Goal: Task Accomplishment & Management: Complete application form

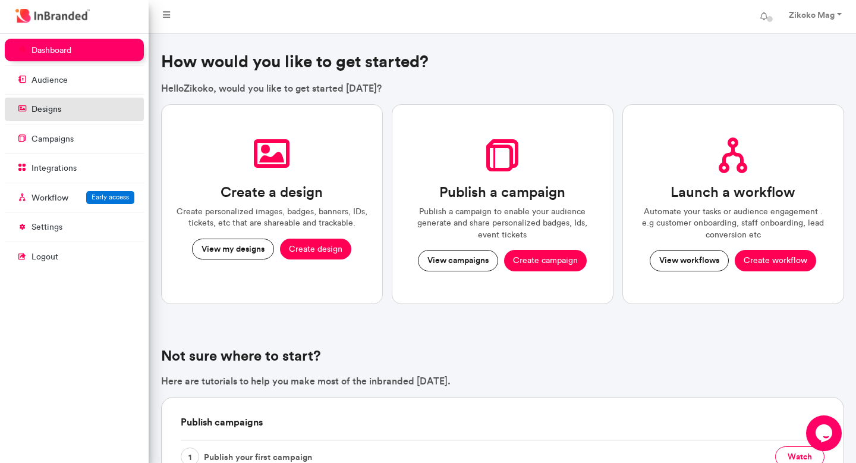
click at [92, 120] on link "designs" at bounding box center [74, 109] width 139 height 23
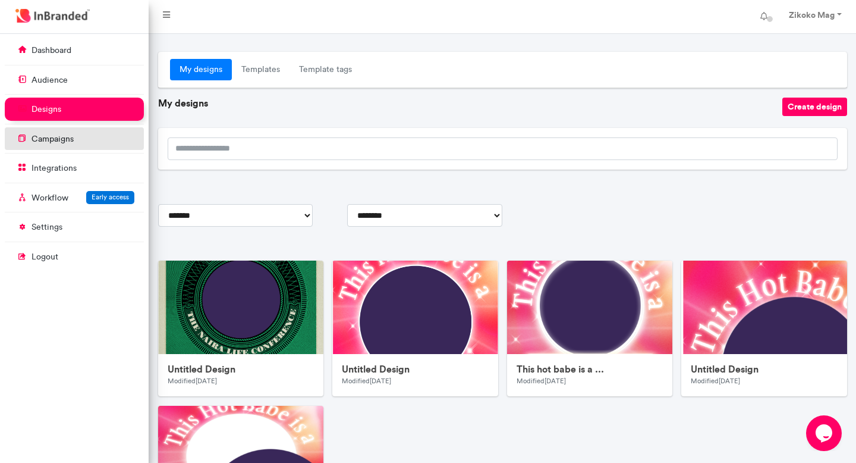
click at [102, 149] on link "campaigns" at bounding box center [74, 138] width 139 height 23
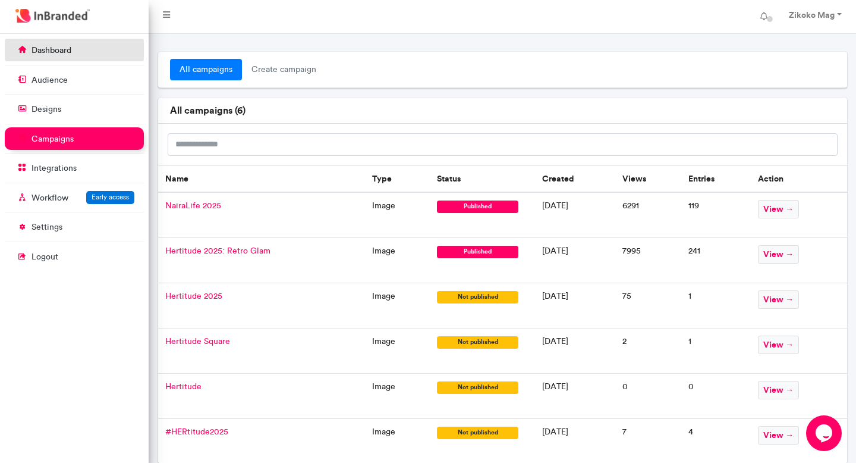
click at [83, 58] on link "dashboard" at bounding box center [74, 50] width 139 height 23
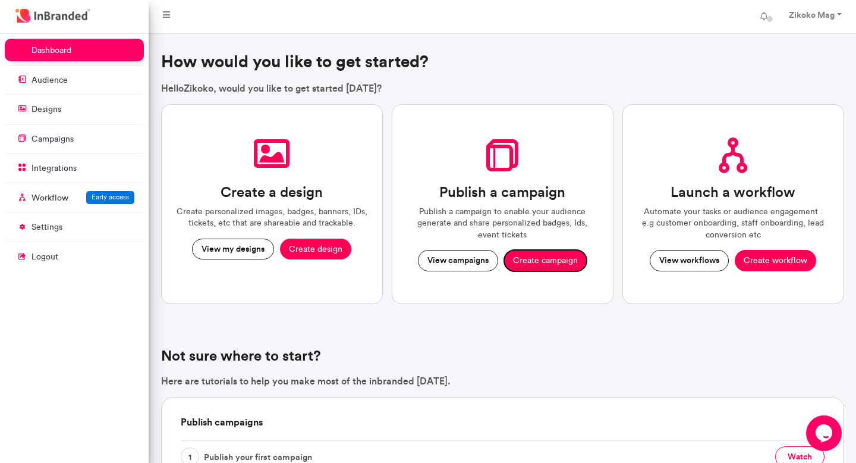
click at [524, 258] on button "Create campaign" at bounding box center [545, 260] width 83 height 21
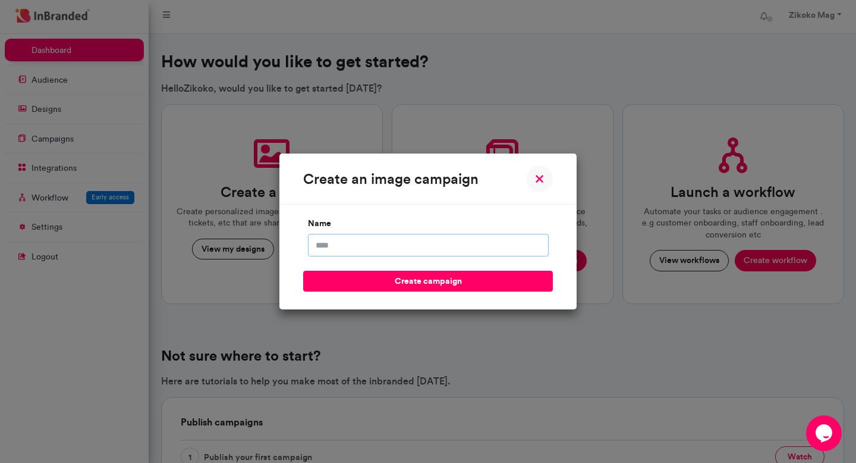
click at [424, 237] on input "name" at bounding box center [428, 245] width 241 height 23
type input "**********"
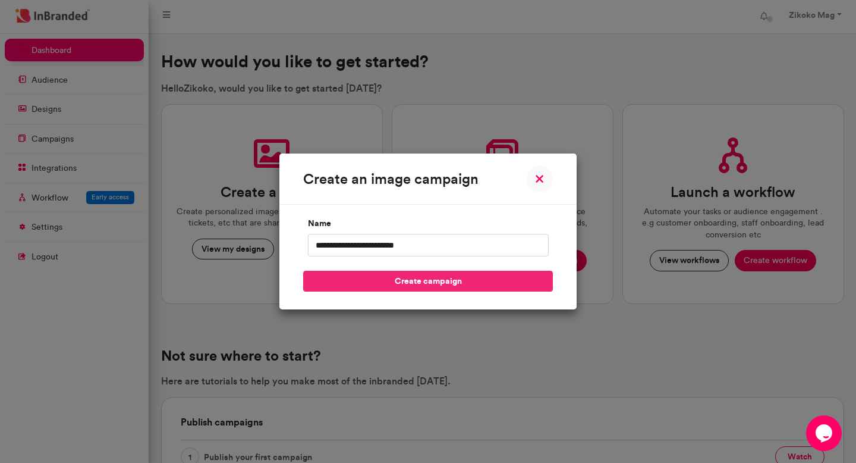
click at [436, 283] on button "create campaign" at bounding box center [428, 281] width 250 height 21
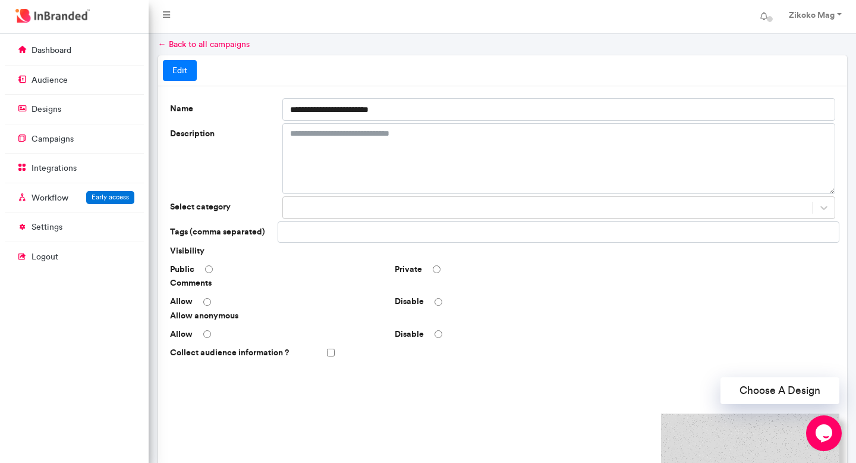
scroll to position [14, 0]
click at [326, 143] on textarea "Description" at bounding box center [558, 157] width 553 height 71
type textarea "**********"
click at [351, 205] on div at bounding box center [548, 207] width 530 height 20
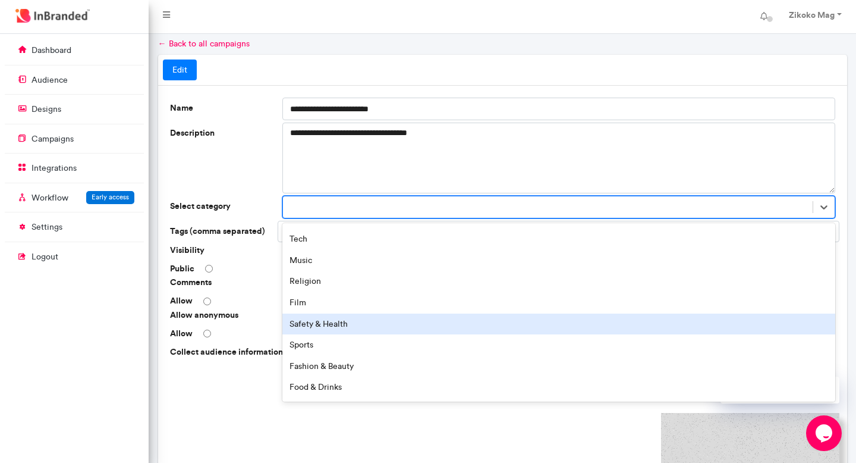
scroll to position [165, 0]
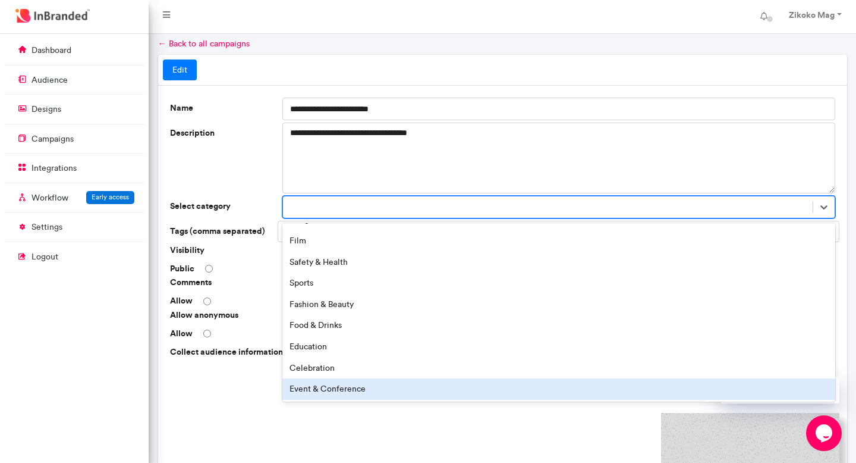
click at [354, 384] on div "Event & Conference" at bounding box center [558, 388] width 553 height 21
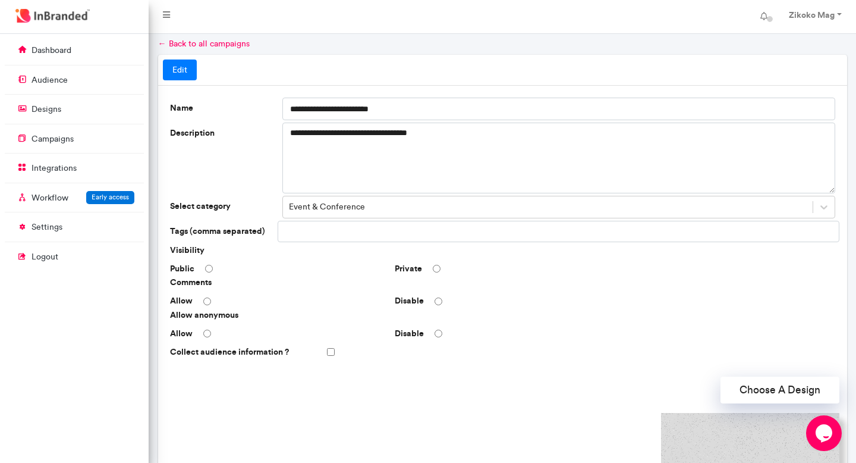
click at [346, 235] on input "text" at bounding box center [325, 231] width 85 height 20
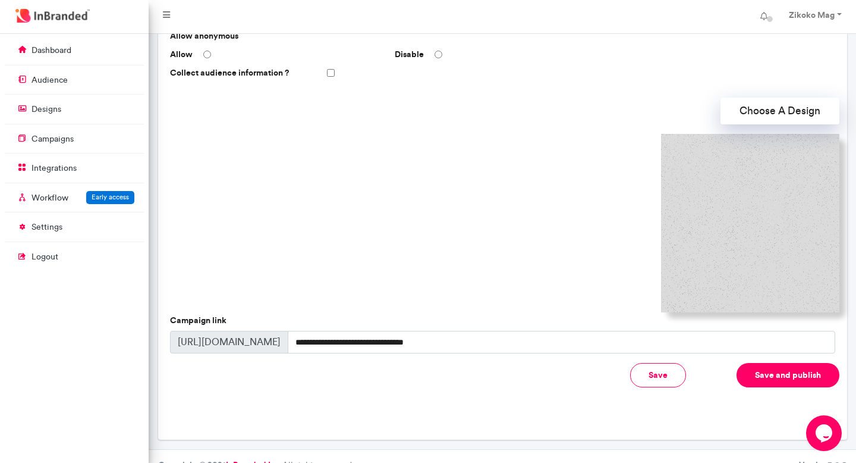
scroll to position [310, 0]
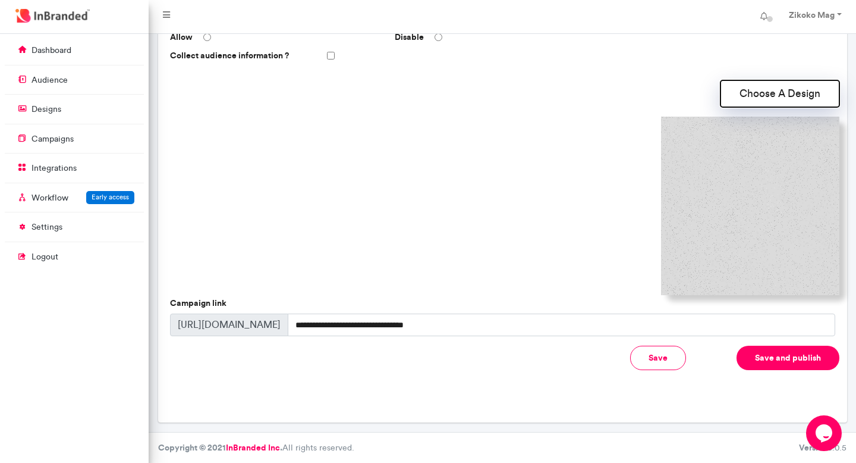
click at [732, 99] on button "Choose A Design" at bounding box center [780, 93] width 119 height 27
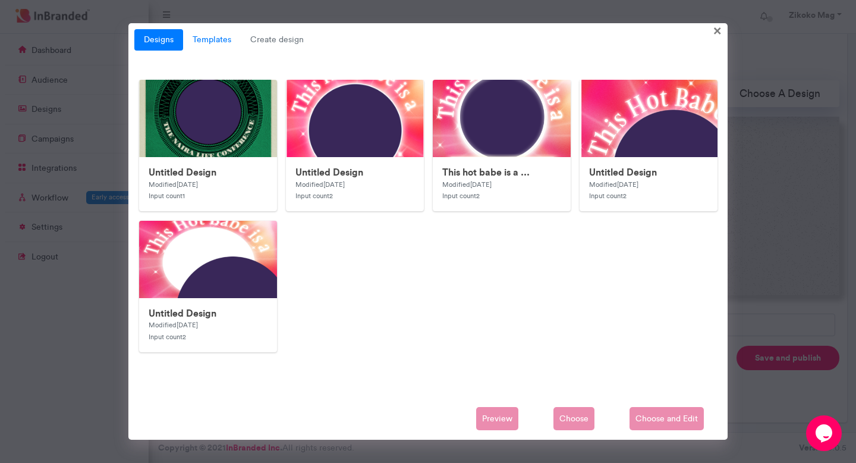
click at [225, 40] on link "Templates" at bounding box center [212, 39] width 58 height 21
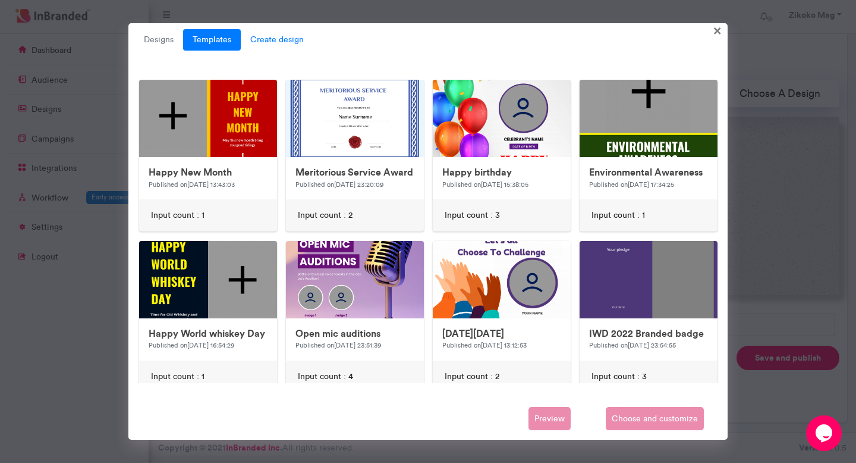
click at [259, 36] on span "Create design" at bounding box center [277, 39] width 73 height 21
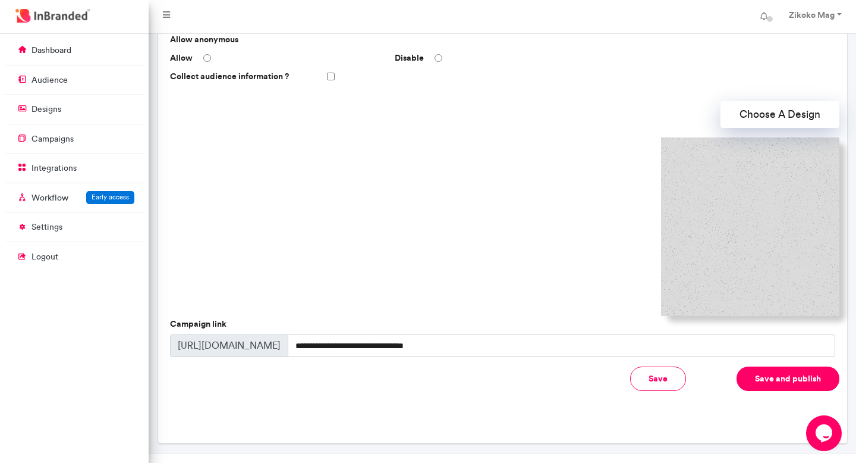
scroll to position [310, 0]
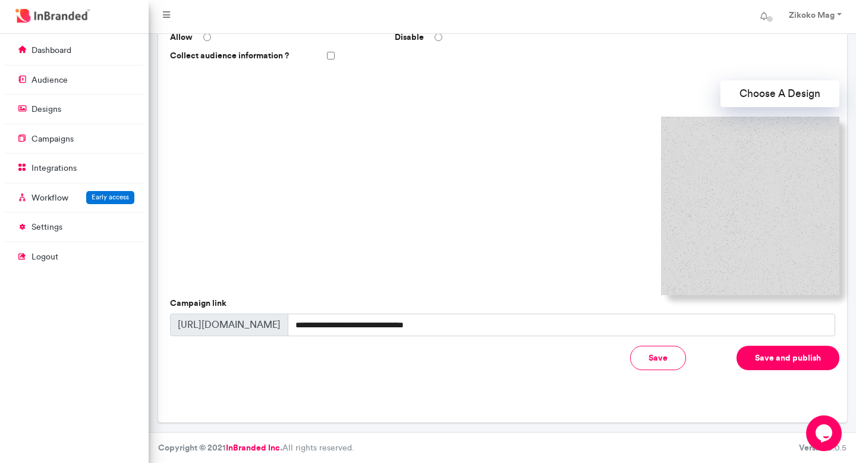
click at [659, 357] on button "Save" at bounding box center [658, 357] width 56 height 24
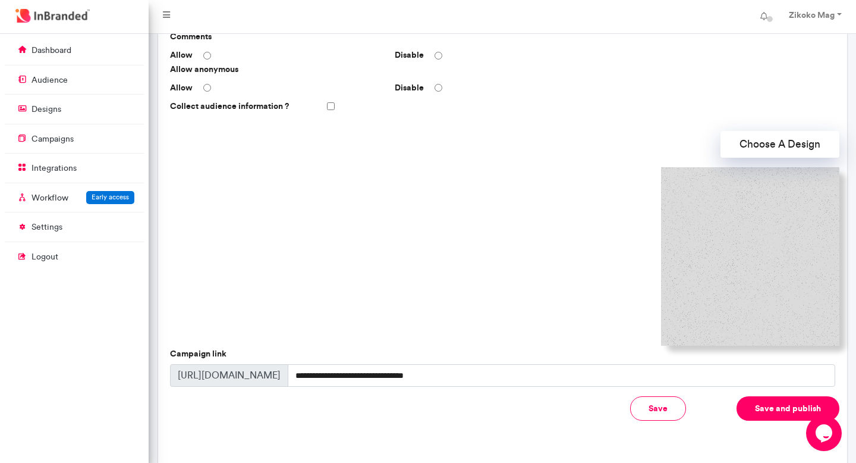
scroll to position [261, 0]
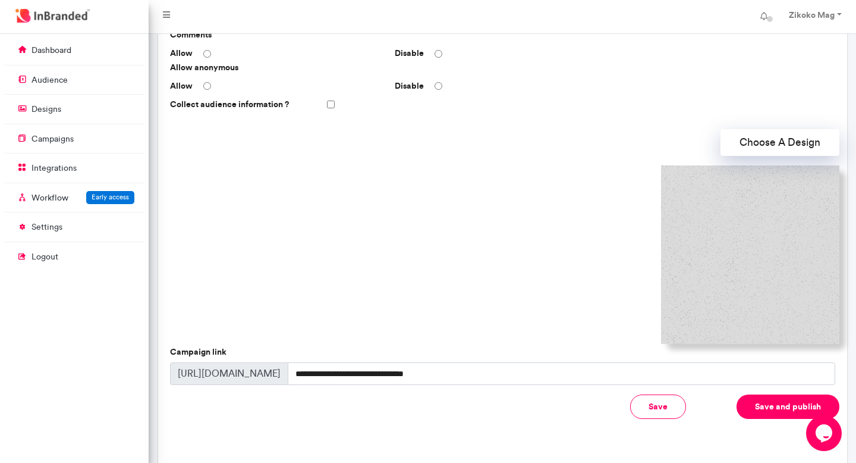
click at [772, 414] on button "Save and publish" at bounding box center [788, 406] width 103 height 24
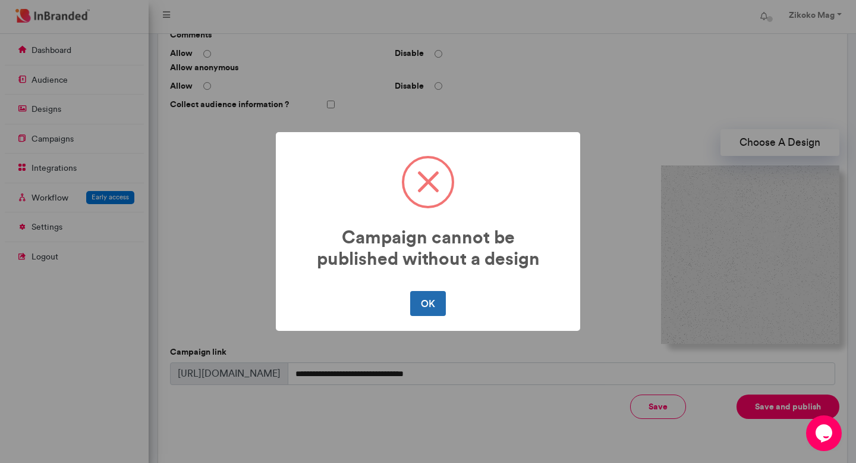
click at [441, 301] on button "OK" at bounding box center [427, 303] width 35 height 25
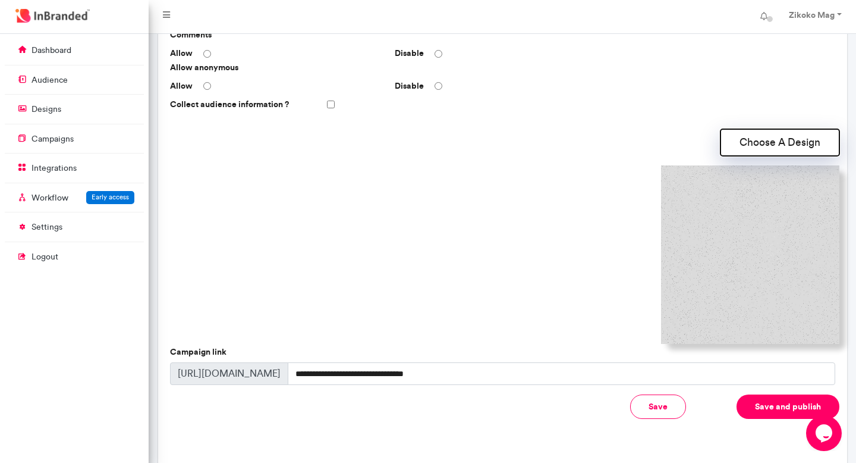
click at [756, 149] on button "Choose A Design" at bounding box center [780, 142] width 119 height 27
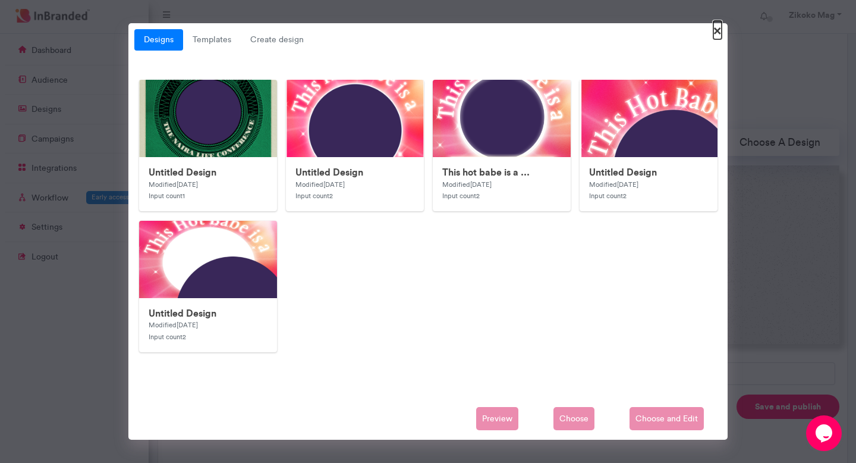
click at [718, 36] on span "×" at bounding box center [718, 30] width 8 height 18
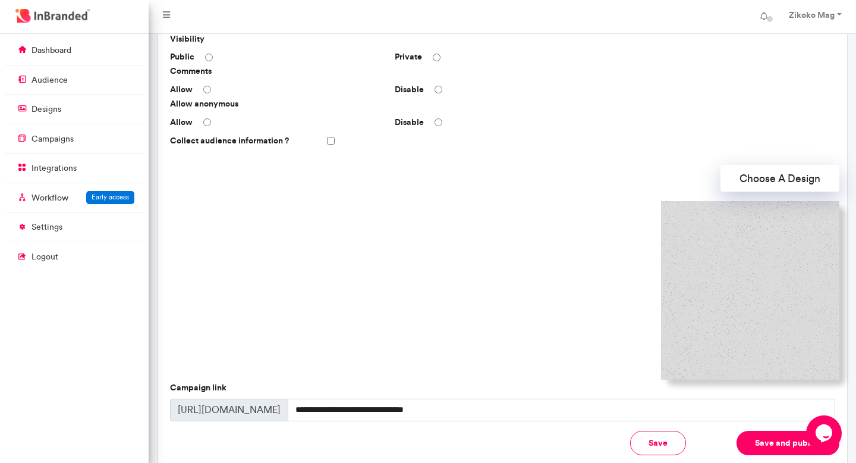
scroll to position [297, 0]
